Goal: Navigation & Orientation: Go to known website

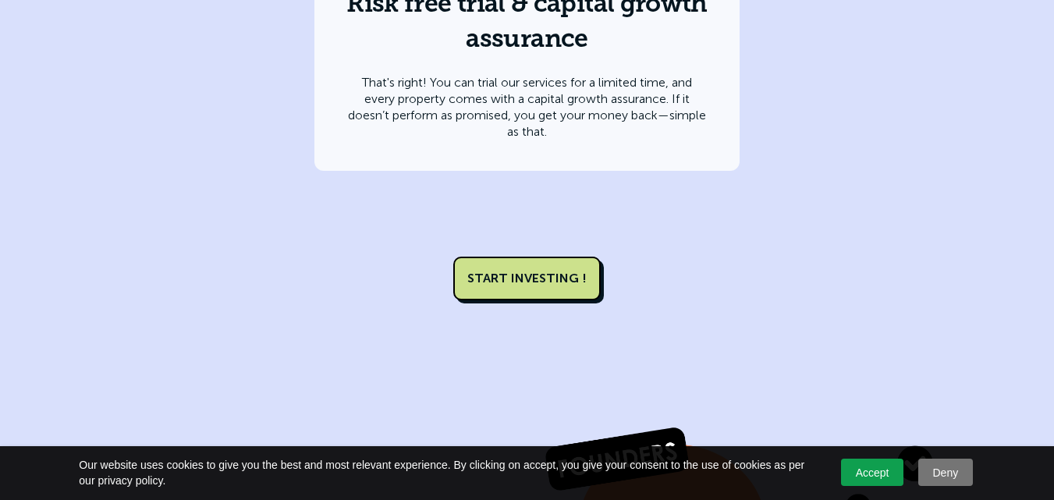
scroll to position [6115, 0]
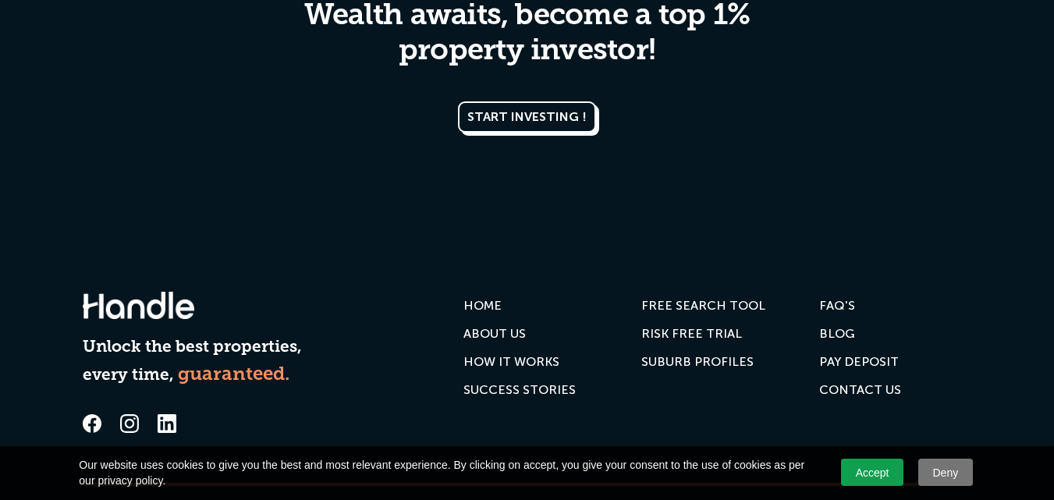
scroll to position [7642, 0]
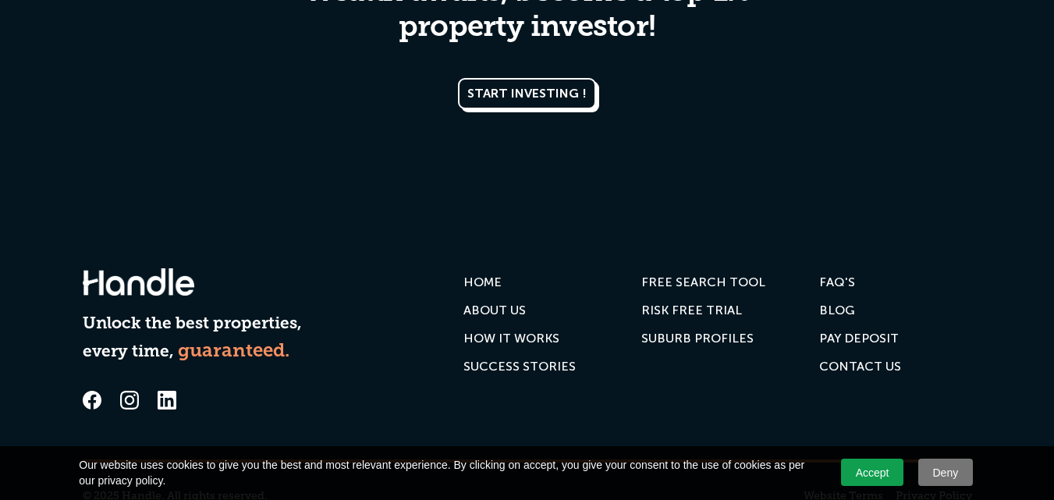
click at [87, 391] on icon at bounding box center [92, 400] width 19 height 19
